Goal: Navigation & Orientation: Find specific page/section

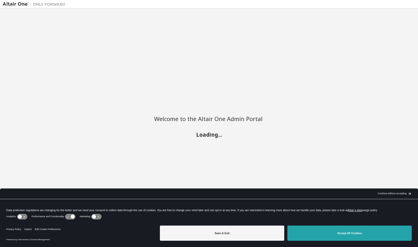
click at [304, 232] on button "Accept All Cookies" at bounding box center [349, 232] width 124 height 15
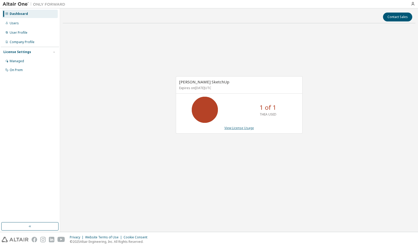
click at [244, 127] on link "View License Usage" at bounding box center [239, 128] width 30 height 4
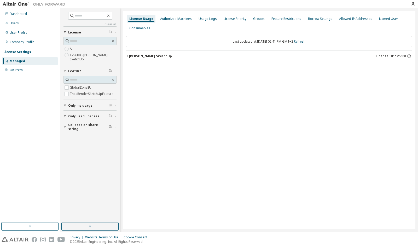
click at [145, 57] on div "[PERSON_NAME] SketchUp" at bounding box center [150, 56] width 43 height 4
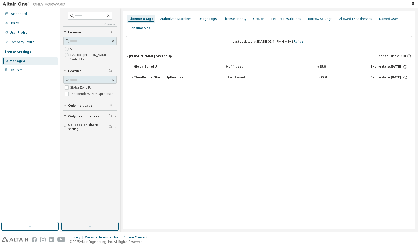
click at [160, 77] on div "TheaRenderSketchUpFeature" at bounding box center [159, 77] width 50 height 5
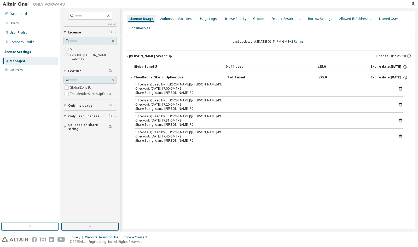
click at [129, 56] on icon "button" at bounding box center [127, 56] width 3 height 3
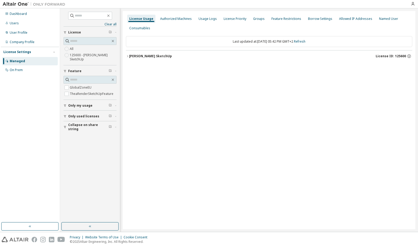
click at [144, 56] on div "[PERSON_NAME] SketchUp" at bounding box center [150, 56] width 43 height 4
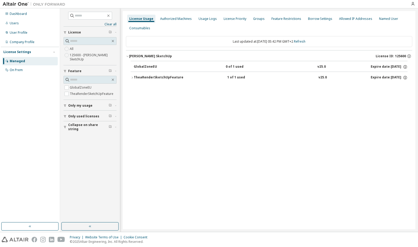
click at [141, 77] on div "TheaRenderSketchUpFeature" at bounding box center [159, 77] width 50 height 5
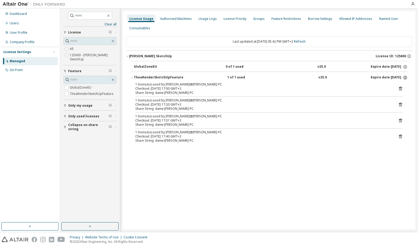
click at [404, 78] on icon "button" at bounding box center [405, 77] width 5 height 5
click at [177, 18] on div "Authorized Machines" at bounding box center [176, 19] width 32 height 4
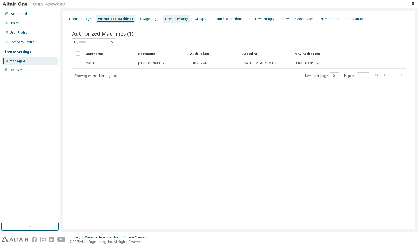
click at [169, 18] on div "License Priority" at bounding box center [176, 19] width 23 height 4
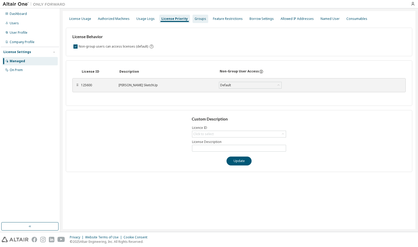
click at [195, 18] on div "Groups" at bounding box center [200, 19] width 11 height 4
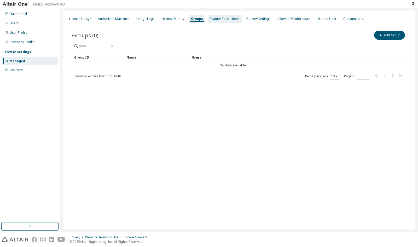
click at [218, 20] on div "Feature Restrictions" at bounding box center [225, 19] width 30 height 4
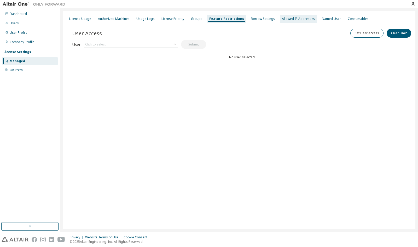
click at [285, 17] on div "Allowed IP Addresses" at bounding box center [298, 19] width 33 height 4
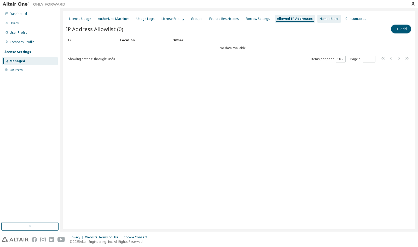
click at [320, 20] on div "Named User" at bounding box center [329, 19] width 19 height 4
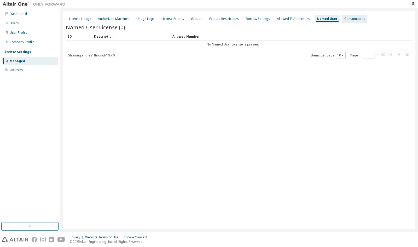
click at [346, 19] on div "Consumables" at bounding box center [354, 19] width 21 height 4
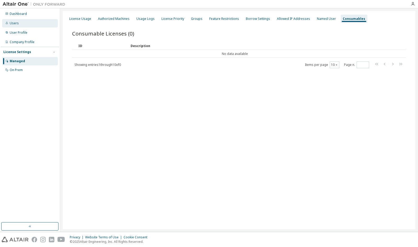
click at [18, 22] on div "Users" at bounding box center [14, 23] width 9 height 4
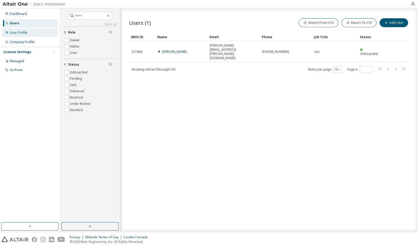
click at [20, 30] on div "User Profile" at bounding box center [30, 32] width 56 height 8
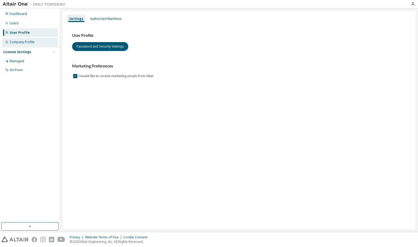
click at [18, 39] on div "Company Profile" at bounding box center [30, 42] width 56 height 8
